Goal: Task Accomplishment & Management: Manage account settings

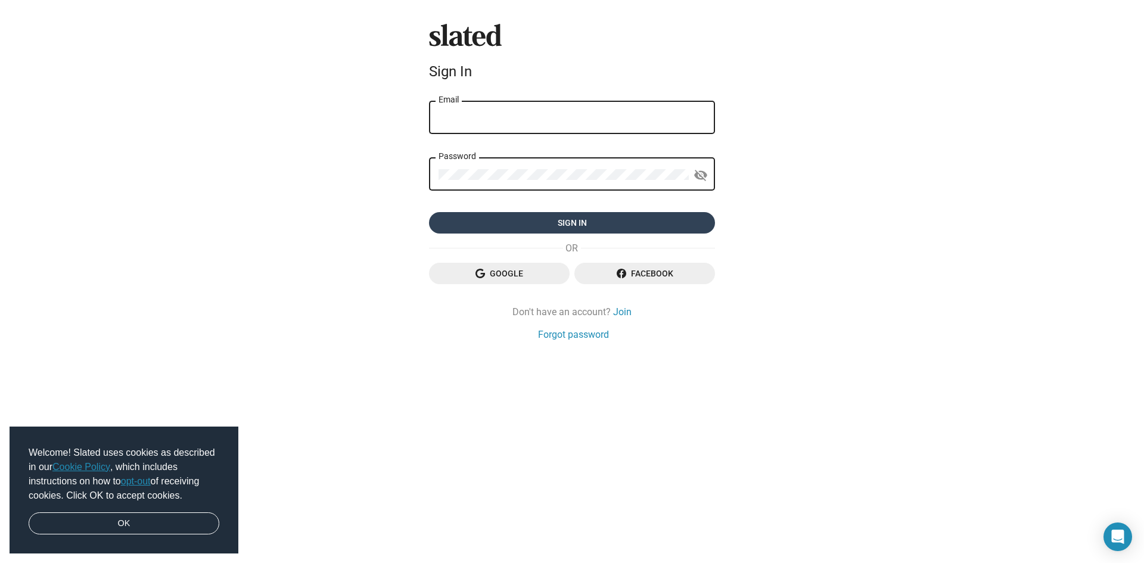
type input "kelreese13@gmail.com"
click at [565, 220] on span "Sign in" at bounding box center [571, 222] width 267 height 21
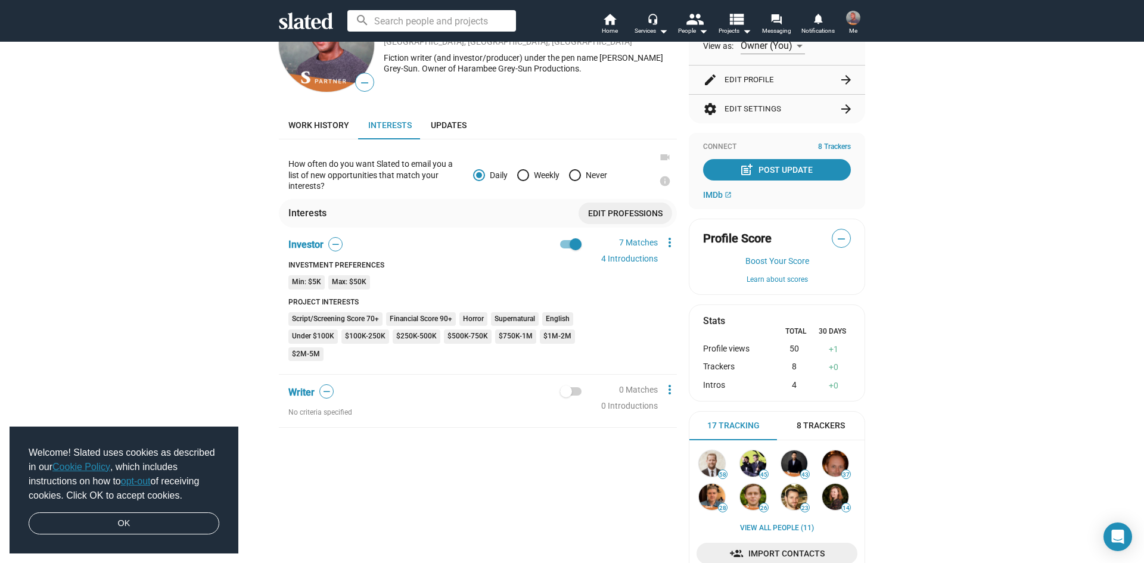
scroll to position [60, 0]
